Goal: Task Accomplishment & Management: Use online tool/utility

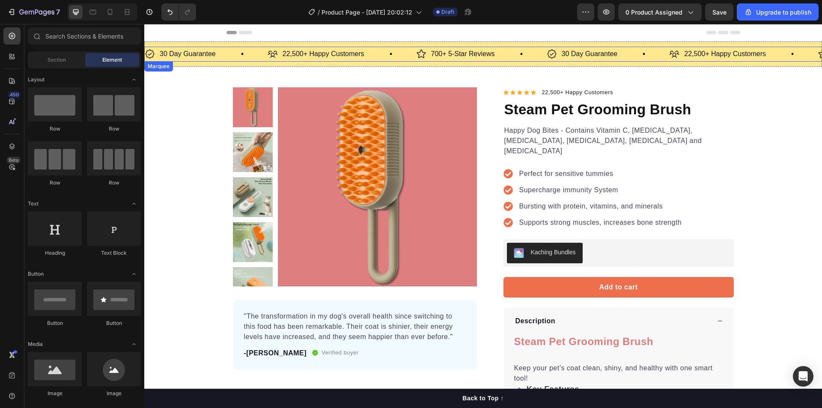
click at [378, 57] on div "22,500+ Happy Customers Item List" at bounding box center [342, 54] width 149 height 15
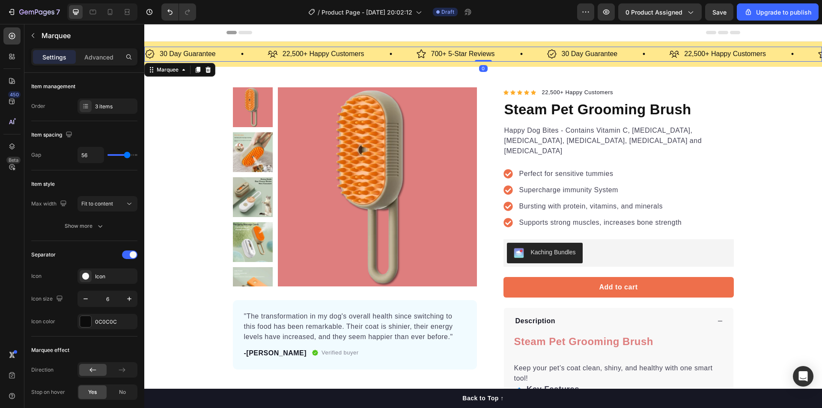
click at [382, 54] on div "22,500+ Happy Customers Item List" at bounding box center [342, 54] width 149 height 15
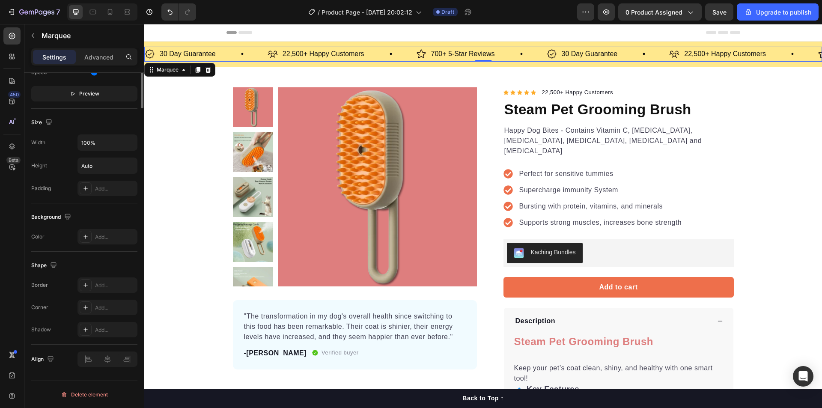
scroll to position [127, 0]
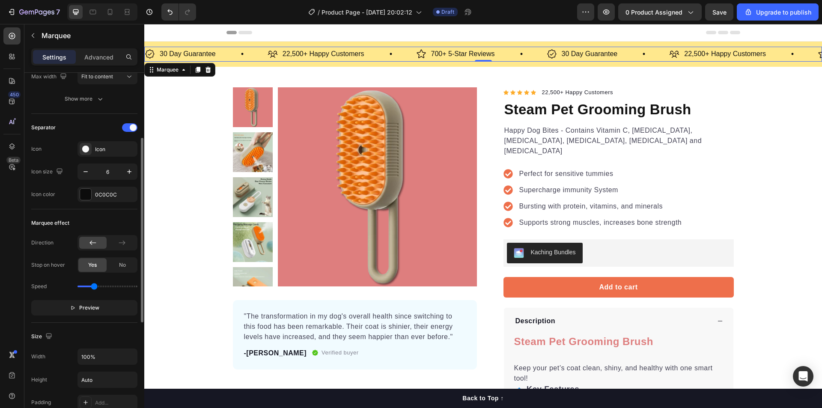
click at [101, 64] on div "Settings Advanced" at bounding box center [84, 56] width 106 height 17
click at [101, 56] on p "Advanced" at bounding box center [98, 57] width 29 height 9
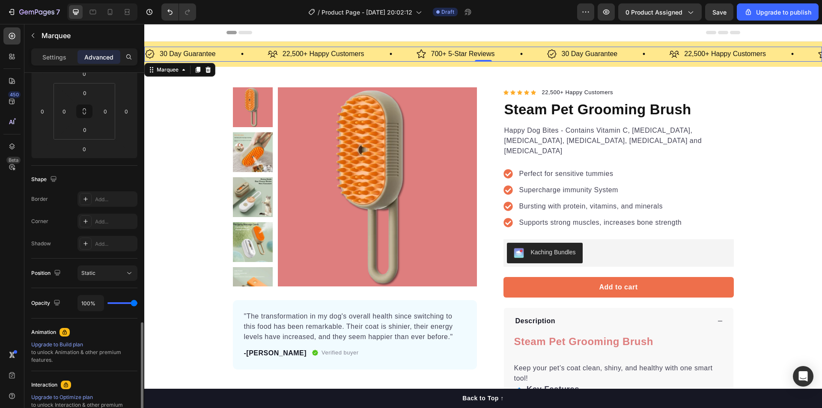
scroll to position [235, 0]
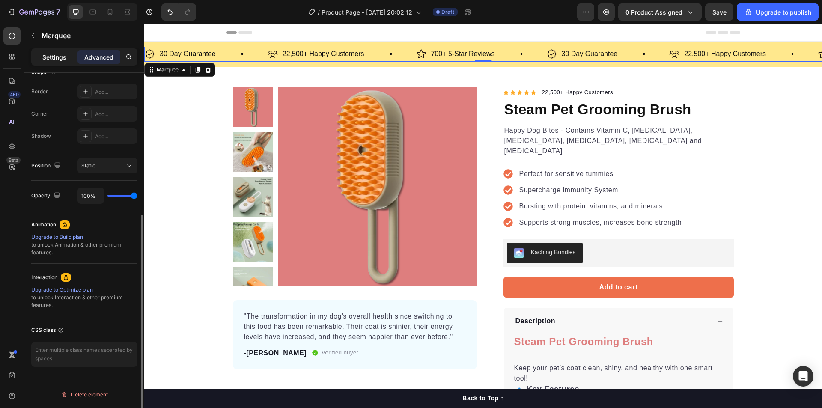
click at [58, 57] on p "Settings" at bounding box center [54, 57] width 24 height 9
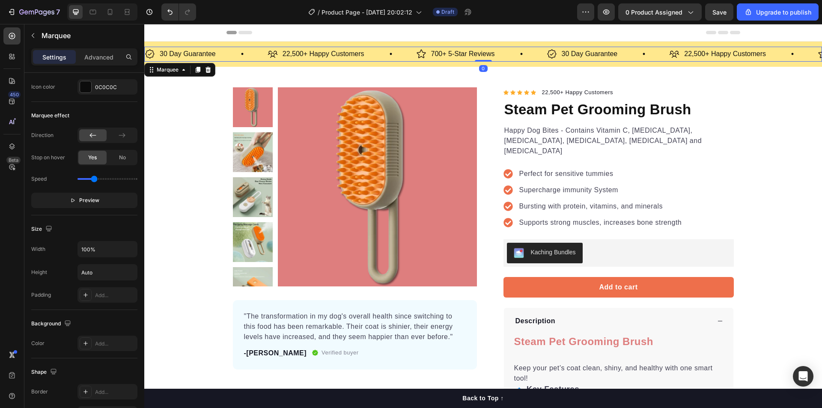
click at [60, 54] on p "Settings" at bounding box center [54, 57] width 24 height 9
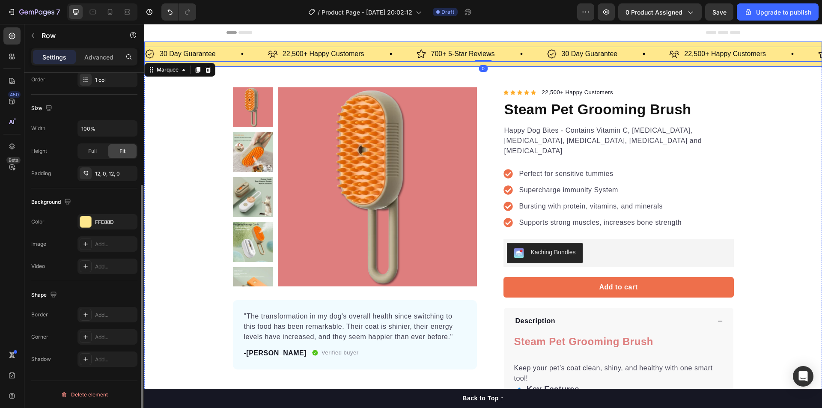
click at [243, 63] on div "30 Day Guarantee Item List 22,500+ Happy Customers Item List 700+ 5-Star Review…" at bounding box center [483, 54] width 678 height 25
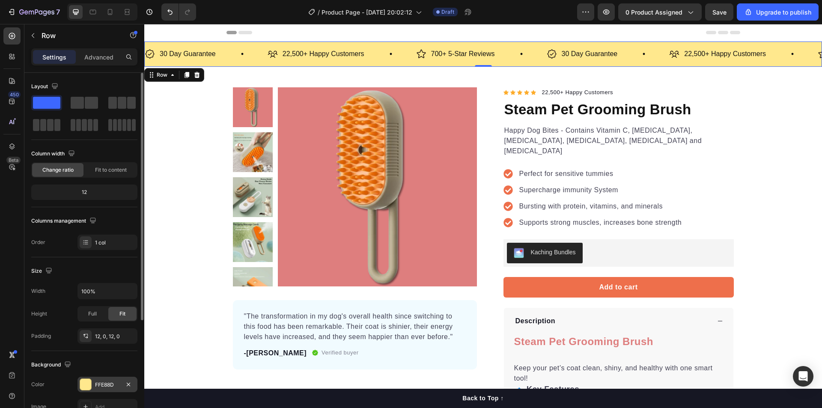
scroll to position [128, 0]
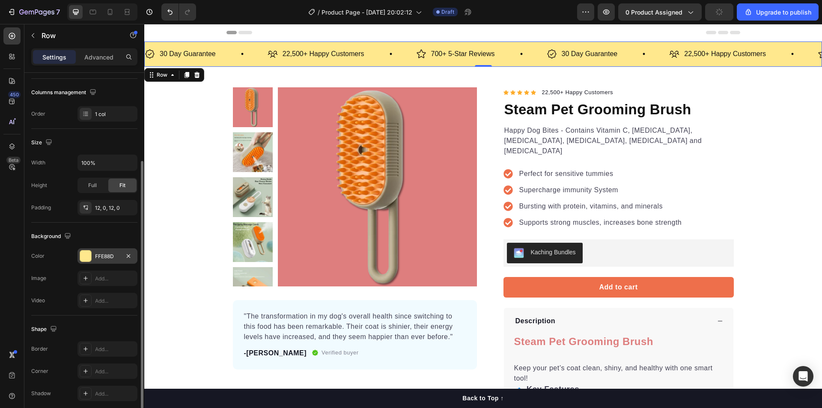
click at [108, 249] on div "FFE88D" at bounding box center [108, 255] width 60 height 15
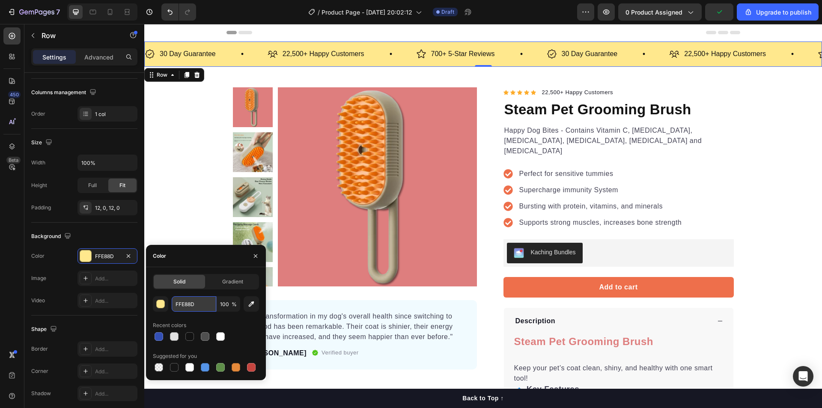
click at [193, 306] on input "FFE88D" at bounding box center [194, 303] width 45 height 15
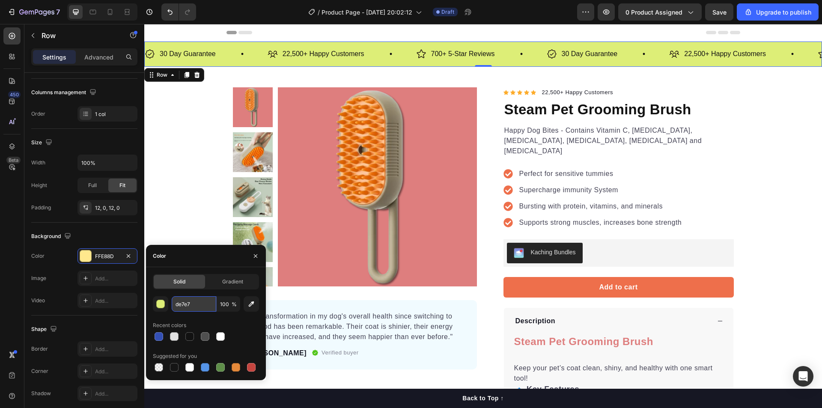
type input "de7e7e"
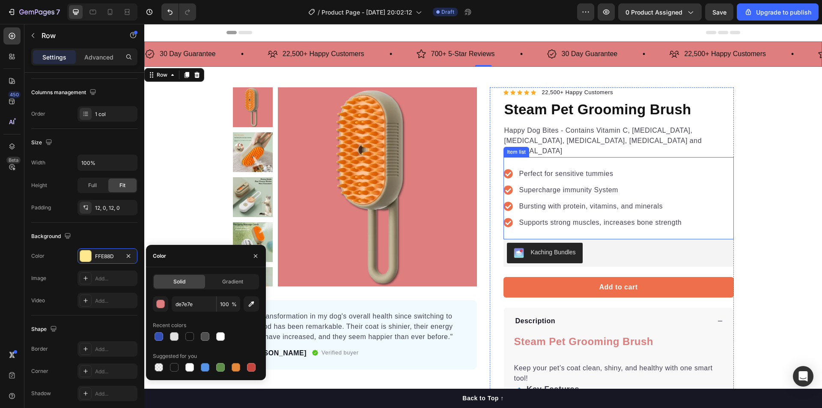
click at [731, 152] on div "Product Images "The transformation in my dog's overall health since switching t…" at bounding box center [484, 301] width 514 height 428
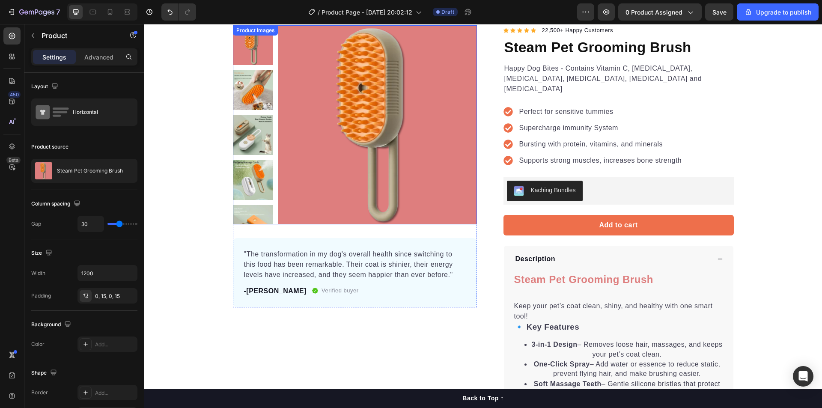
scroll to position [43, 0]
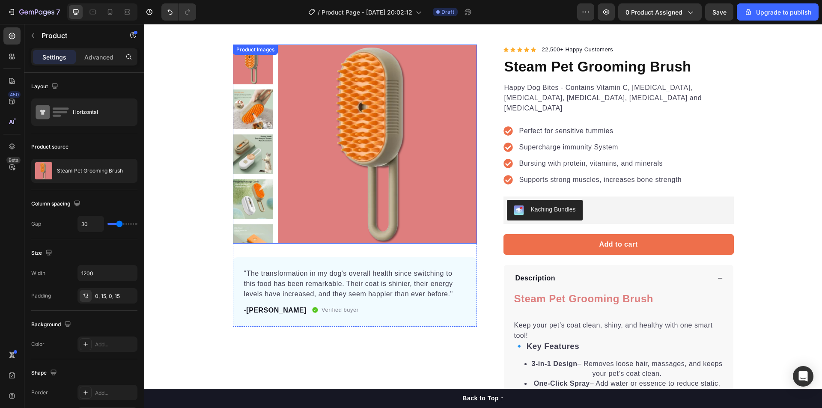
click at [402, 159] on img at bounding box center [377, 144] width 199 height 199
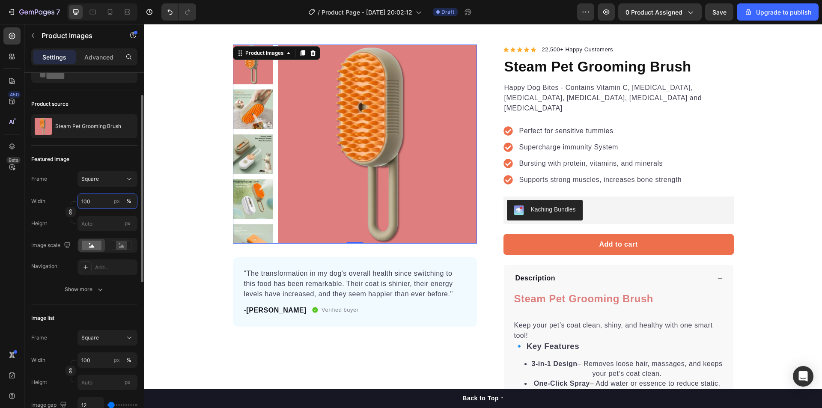
click at [107, 205] on input "100" at bounding box center [108, 201] width 60 height 15
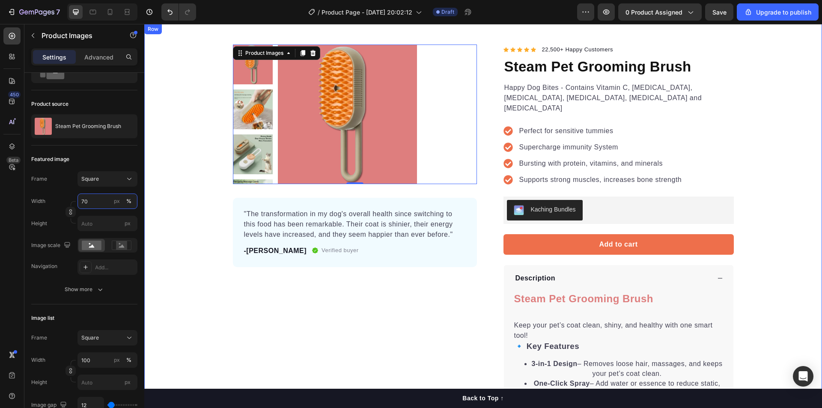
type input "7"
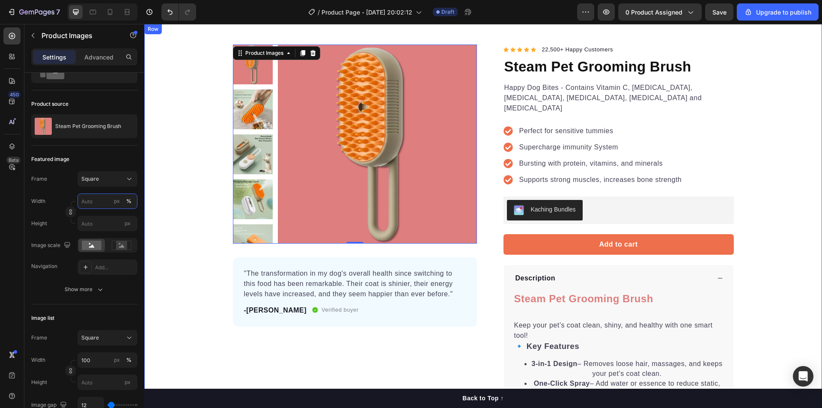
type input "2"
type input "20"
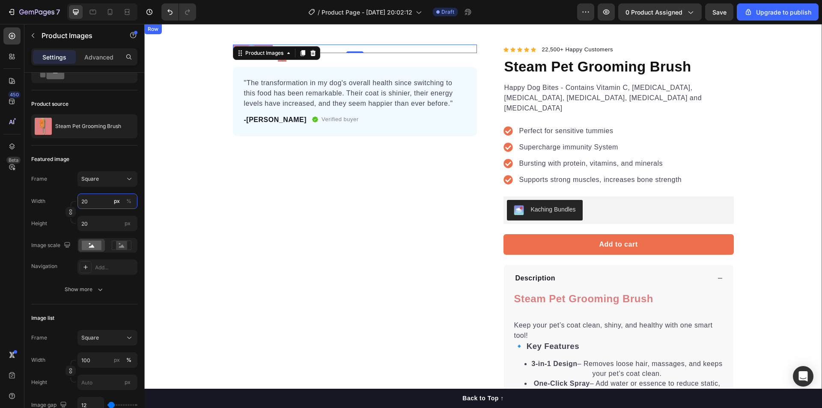
type input "2"
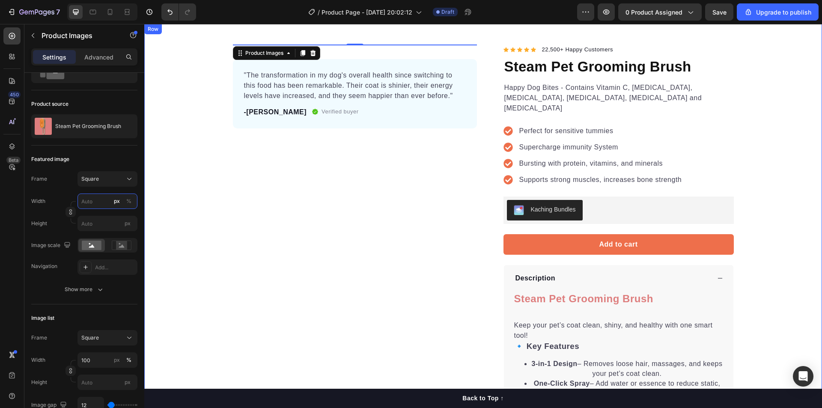
type input "1"
type input "10"
type input "100"
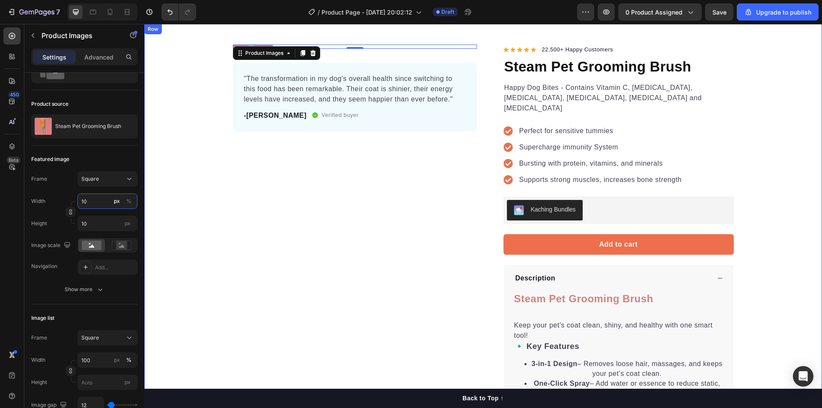
type input "100"
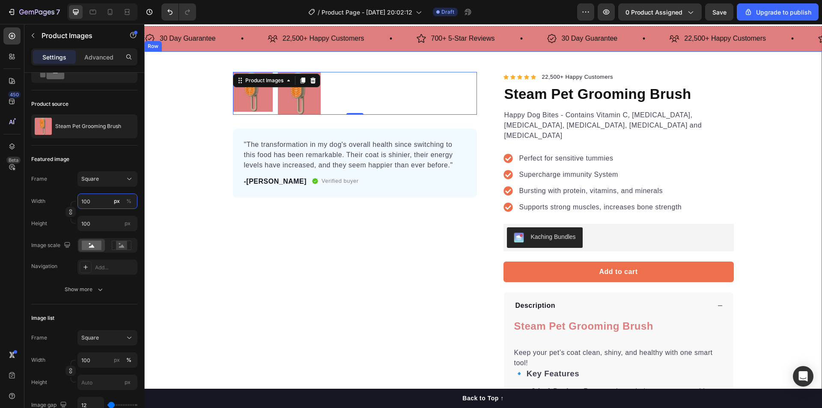
scroll to position [0, 0]
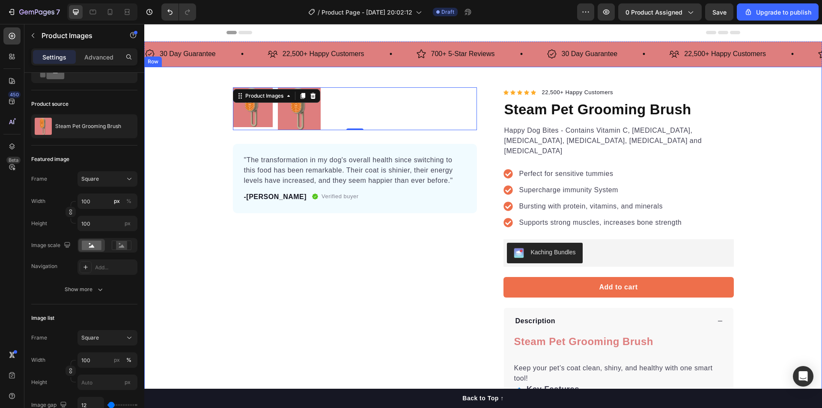
click at [164, 213] on div "Product Images 0 "The transformation in my dog's overall health since switching…" at bounding box center [483, 301] width 678 height 428
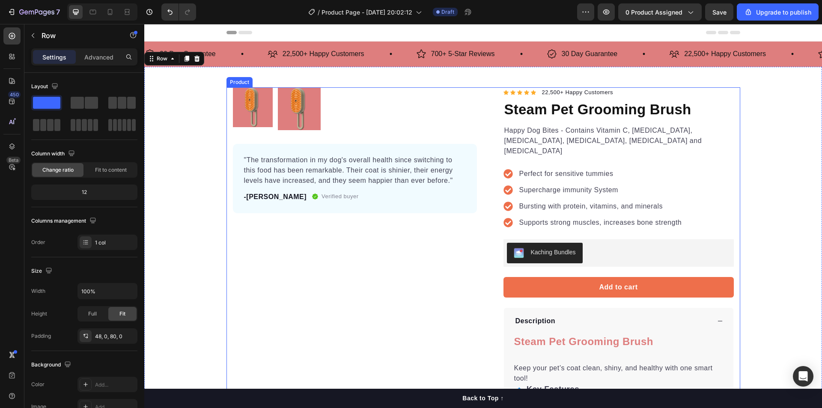
click at [294, 113] on img at bounding box center [299, 108] width 43 height 43
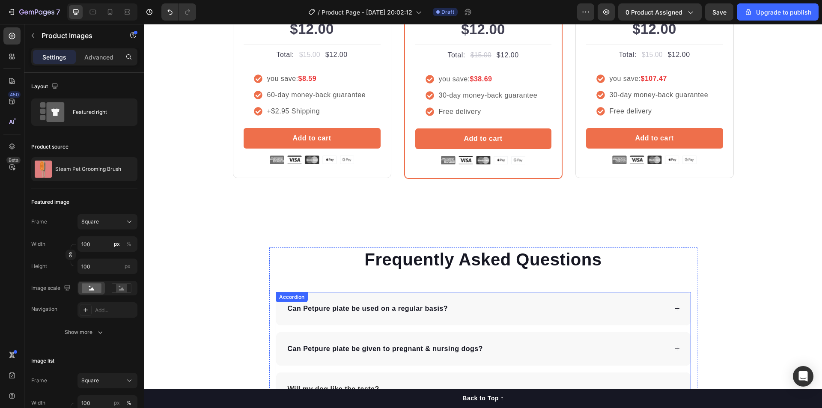
scroll to position [1927, 0]
